Goal: Task Accomplishment & Management: Manage account settings

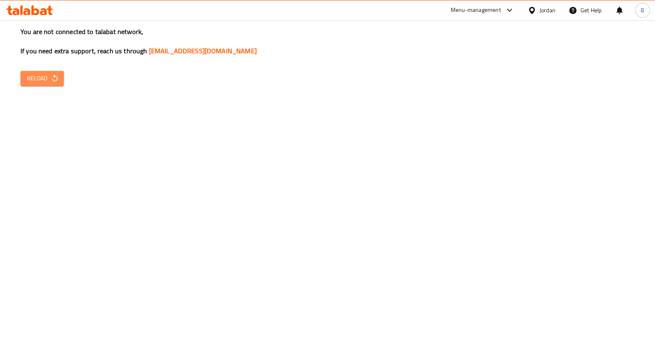
click at [45, 86] on button "Reload" at bounding box center [41, 78] width 43 height 15
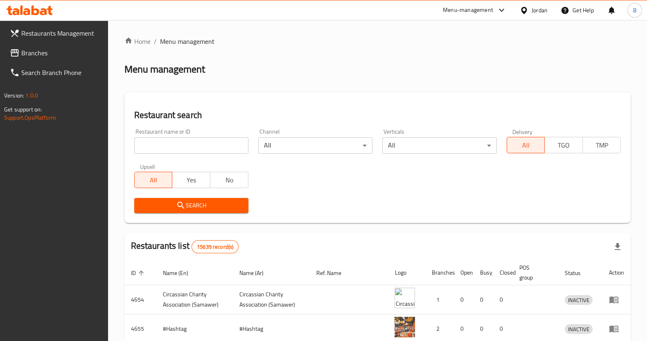
click at [39, 13] on icon at bounding box center [30, 10] width 46 height 10
click at [224, 147] on input "search" at bounding box center [191, 145] width 114 height 16
paste input "717050"
type input "717050"
click at [215, 207] on span "Search" at bounding box center [191, 205] width 101 height 10
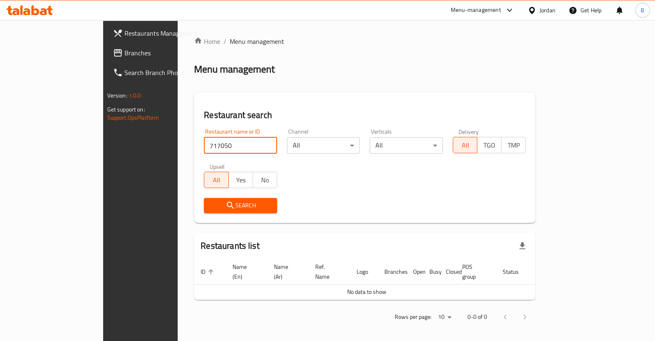
click at [204, 148] on input "717050" at bounding box center [240, 145] width 73 height 16
click at [226, 203] on icon "submit" at bounding box center [231, 205] width 10 height 10
click at [212, 142] on input "717050" at bounding box center [240, 145] width 73 height 16
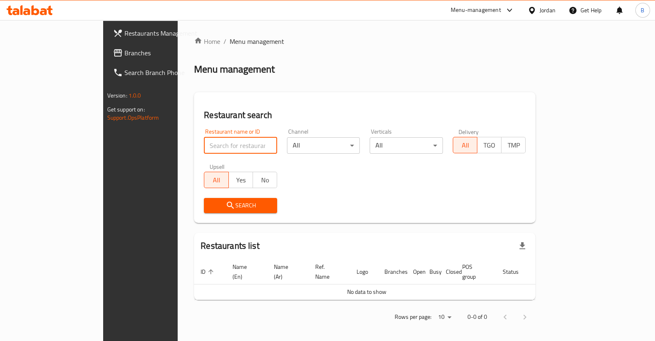
paste input "Alsonbleh Restaurant -kofor Youbah ,Kofor Youba"
type input "Alsonbleh Restaurant -kofor Youbah ,Kofor Youba"
click at [210, 208] on span "Search" at bounding box center [240, 205] width 60 height 10
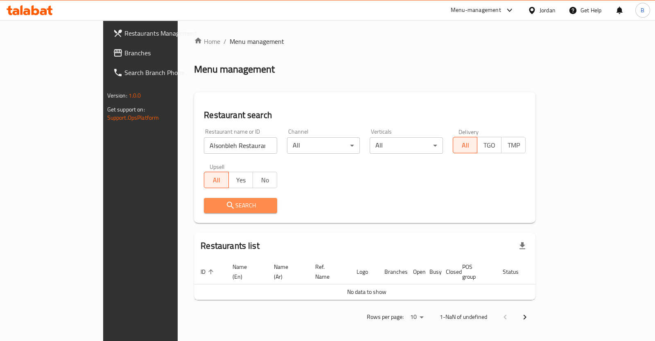
click at [210, 204] on span "Search" at bounding box center [240, 205] width 60 height 10
click at [20, 15] on div at bounding box center [29, 10] width 59 height 16
click at [27, 13] on icon at bounding box center [30, 10] width 46 height 10
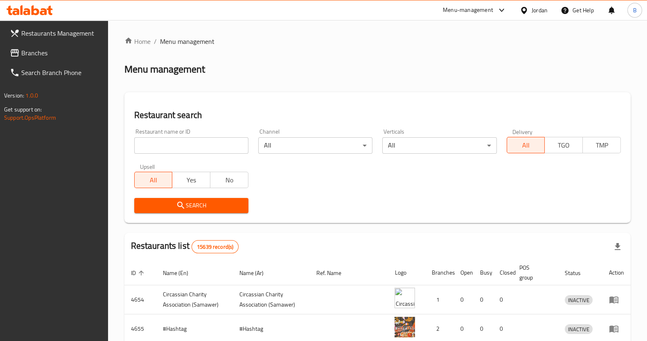
click at [219, 144] on input "search" at bounding box center [191, 145] width 114 height 16
paste input "Alsonbleh Restaurant -[PERSON_NAME] ,Kofor Youba"
click at [212, 203] on span "Search" at bounding box center [191, 205] width 101 height 10
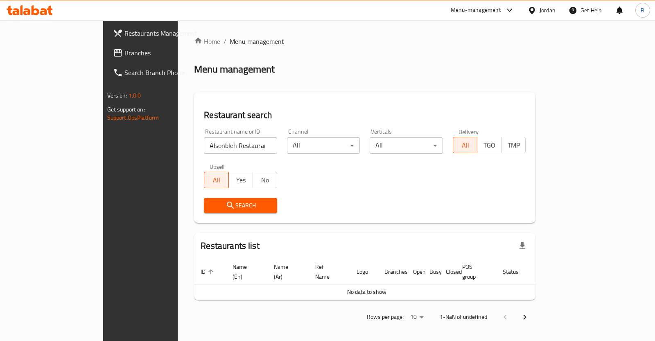
click at [229, 146] on input "Alsonbleh Restaurant -kofor Youbah ,Kofor Youba" at bounding box center [240, 145] width 73 height 16
type input "Alsonbleh Restaurant"
click at [210, 207] on span "Search" at bounding box center [240, 205] width 60 height 10
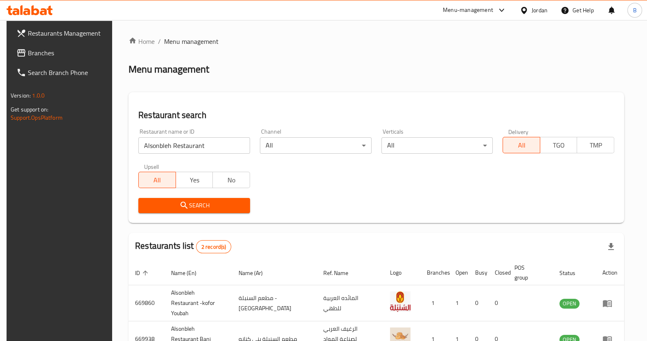
scroll to position [47, 0]
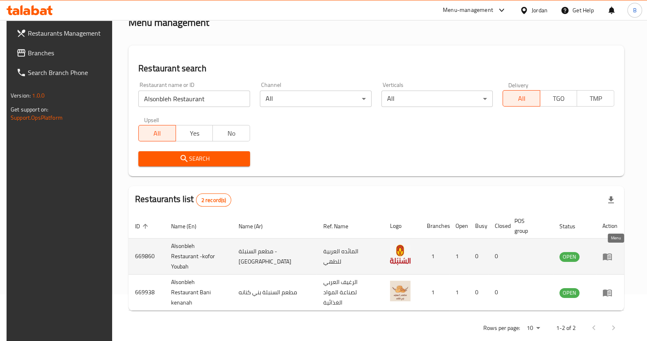
click at [612, 253] on icon "enhanced table" at bounding box center [607, 256] width 9 height 7
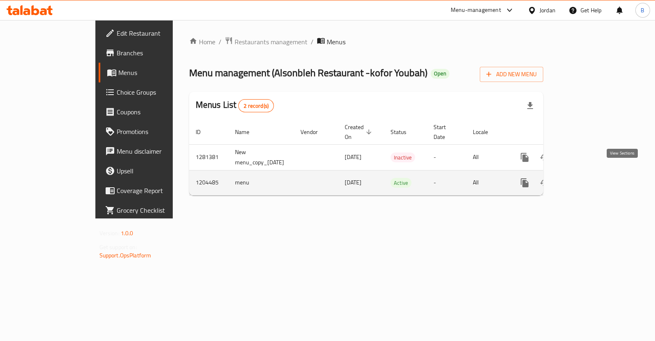
click at [589, 178] on icon "enhanced table" at bounding box center [584, 183] width 10 height 10
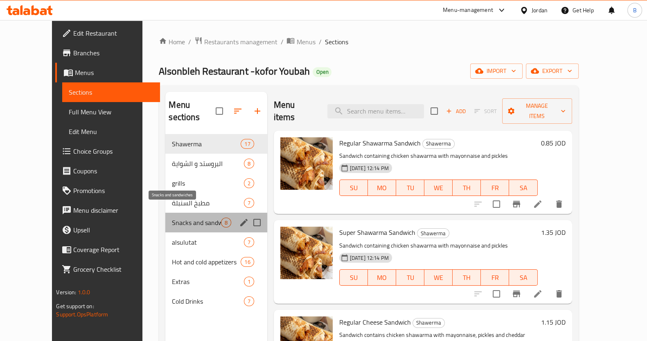
click at [182, 217] on span "Snacks and sandwiches" at bounding box center [196, 222] width 49 height 10
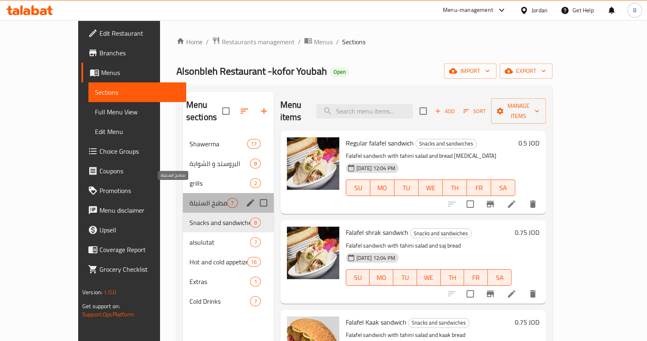
click at [190, 198] on span "مطبخ السنبلة" at bounding box center [209, 203] width 38 height 10
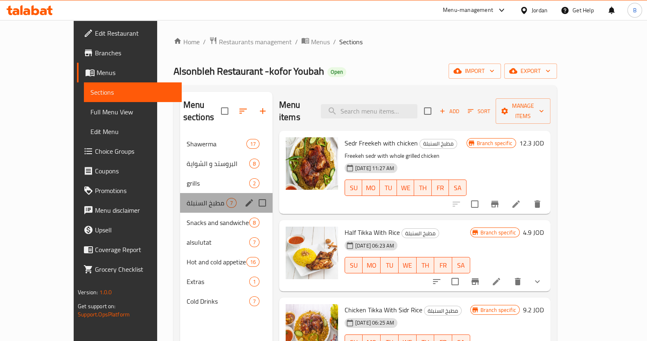
click at [190, 195] on div "مطبخ السنبلة 7" at bounding box center [226, 203] width 93 height 20
click at [244, 198] on icon "edit" at bounding box center [249, 203] width 10 height 10
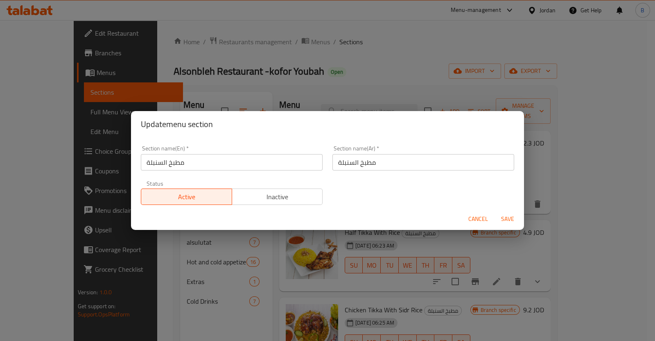
click at [329, 86] on div "Update menu section Section name(En)   * مطبخ السنبلة Section name(En) * Sectio…" at bounding box center [327, 170] width 655 height 341
click at [477, 217] on span "Cancel" at bounding box center [478, 219] width 20 height 10
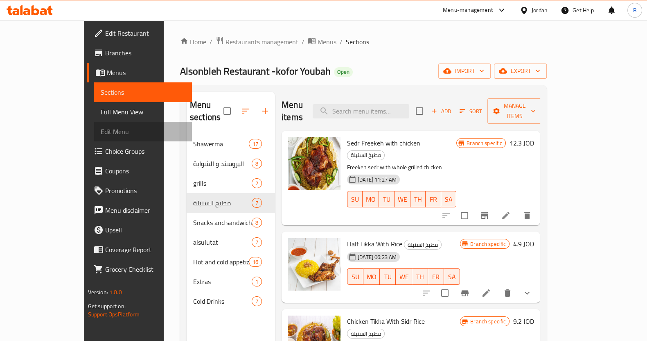
click at [101, 130] on span "Edit Menu" at bounding box center [143, 131] width 85 height 10
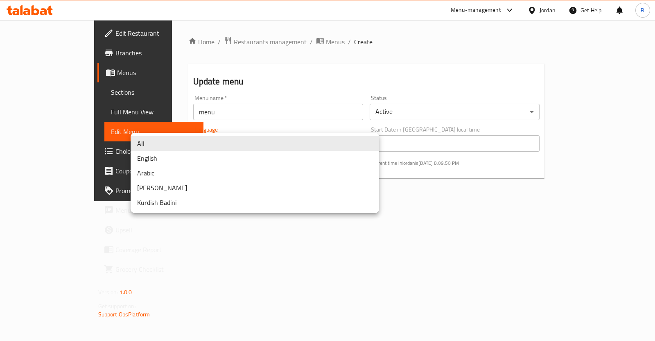
click at [325, 146] on body "​ Menu-management Jordan Get Help B Edit Restaurant Branches Menus Sections Ful…" at bounding box center [327, 180] width 655 height 321
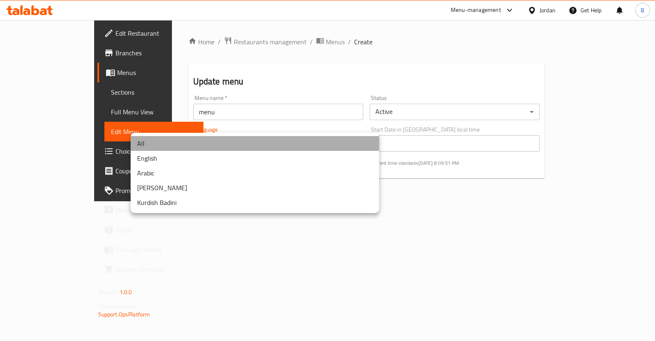
click at [325, 146] on li "All" at bounding box center [255, 143] width 248 height 15
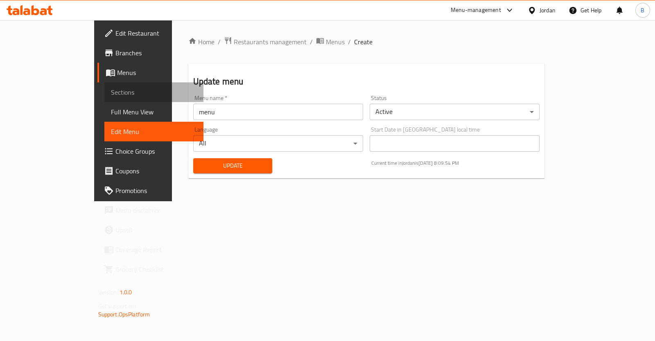
click at [104, 97] on link "Sections" at bounding box center [153, 92] width 99 height 20
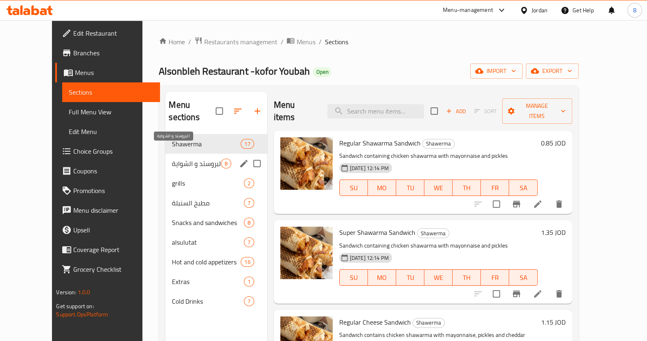
click at [172, 158] on span "البروستد و الشواية" at bounding box center [196, 163] width 49 height 10
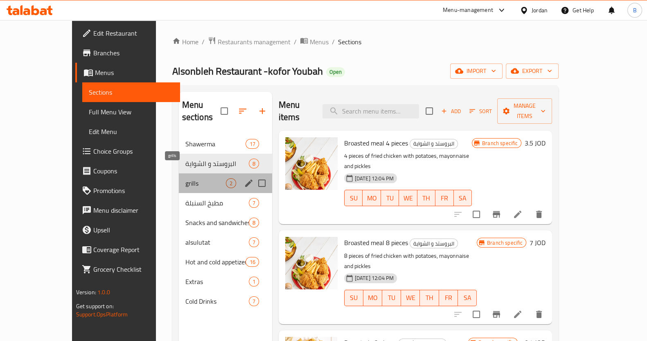
click at [185, 178] on span "grills" at bounding box center [205, 183] width 41 height 10
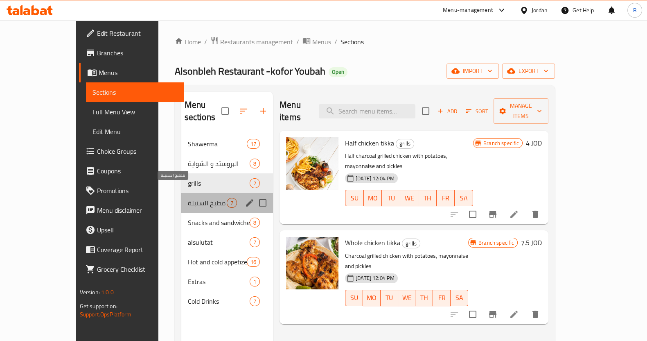
click at [188, 198] on span "مطبخ السنبلة" at bounding box center [207, 203] width 39 height 10
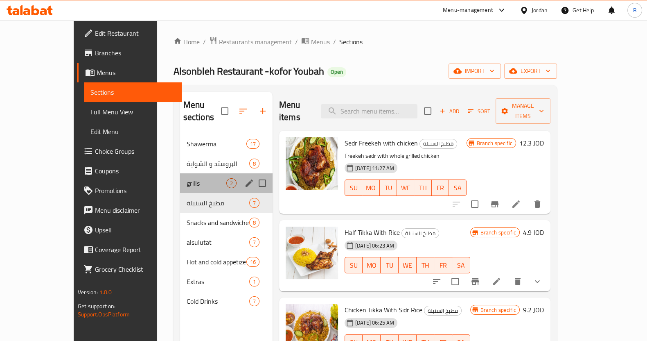
click at [180, 177] on div "grills 2" at bounding box center [226, 183] width 93 height 20
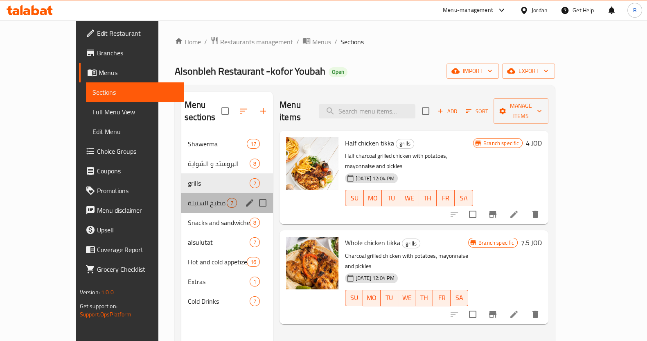
click at [181, 193] on div "مطبخ السنبلة 7" at bounding box center [227, 203] width 92 height 20
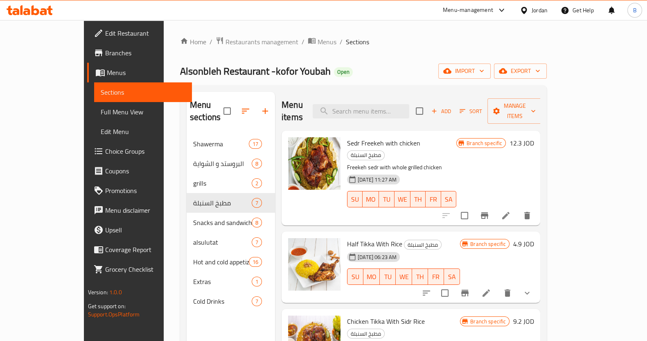
scroll to position [31, 0]
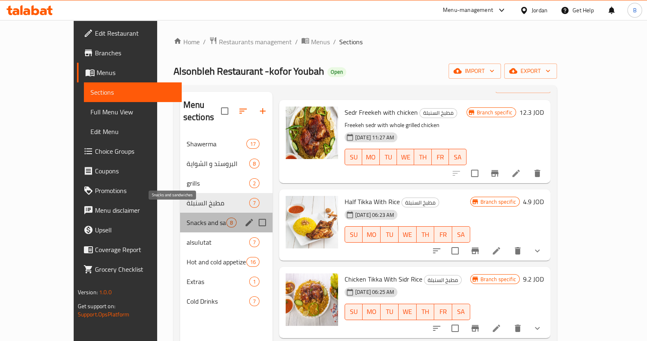
click at [196, 217] on span "Snacks and sandwiches" at bounding box center [207, 222] width 40 height 10
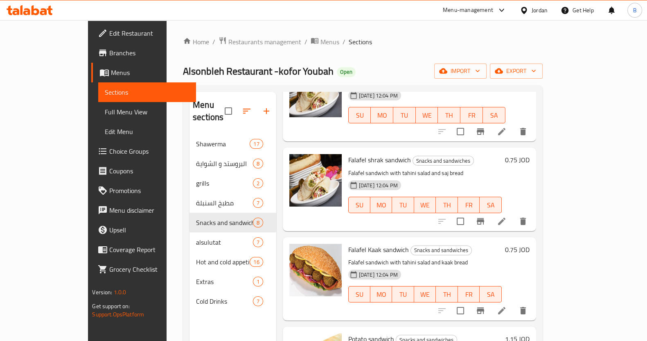
scroll to position [79, 0]
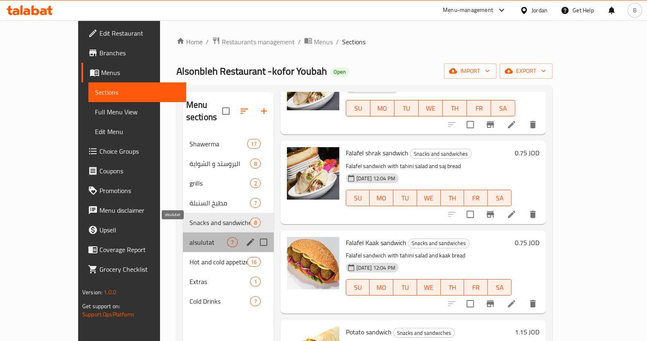
click at [190, 237] on span "alsulutat" at bounding box center [209, 242] width 38 height 10
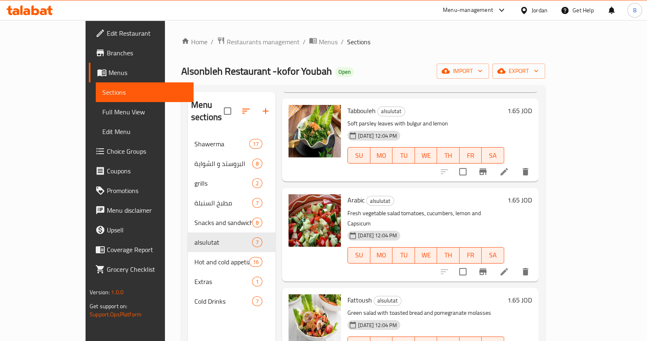
scroll to position [305, 0]
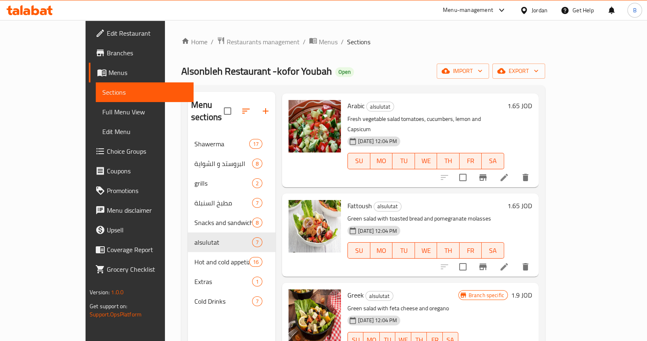
drag, startPoint x: 49, startPoint y: 108, endPoint x: 63, endPoint y: 122, distance: 20.0
click at [102, 108] on span "Full Menu View" at bounding box center [144, 112] width 85 height 10
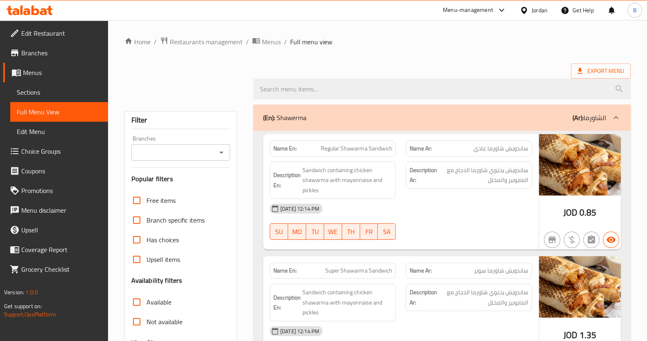
click at [49, 136] on span "Edit Menu" at bounding box center [59, 131] width 85 height 10
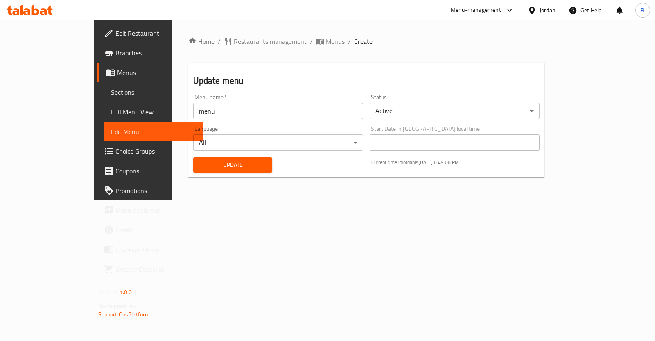
click at [457, 11] on div "Menu-management" at bounding box center [476, 10] width 50 height 10
click at [322, 32] on div "Home / Restaurants management / Menus / Create Update menu Menu name   * menu M…" at bounding box center [366, 110] width 389 height 180
